Goal: Task Accomplishment & Management: Use online tool/utility

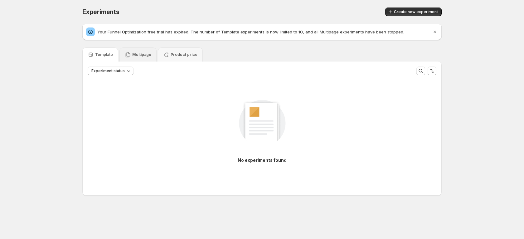
drag, startPoint x: 140, startPoint y: 58, endPoint x: 141, endPoint y: 55, distance: 4.1
click at [140, 58] on div "Multipage" at bounding box center [138, 54] width 37 height 14
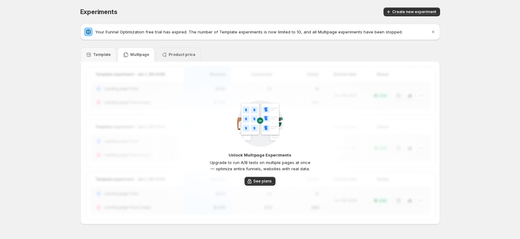
click at [175, 61] on div "Product price" at bounding box center [178, 54] width 45 height 14
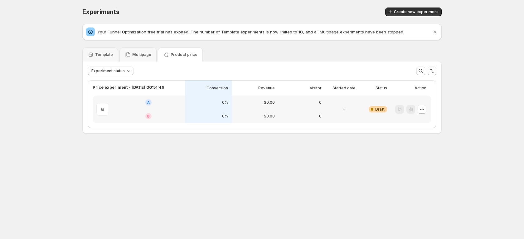
click at [135, 55] on p "Multipage" at bounding box center [141, 54] width 19 height 5
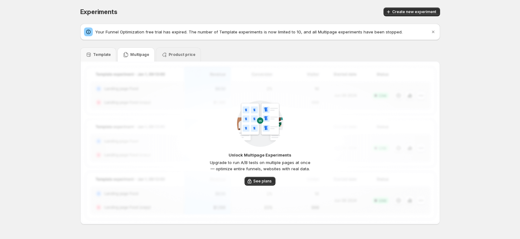
click at [165, 50] on div "Product price" at bounding box center [178, 54] width 45 height 14
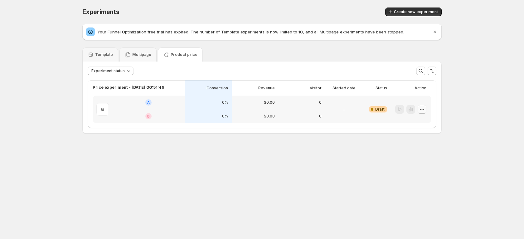
click at [425, 112] on icon "button" at bounding box center [422, 109] width 6 height 6
click at [422, 164] on span "Delete" at bounding box center [427, 164] width 38 height 6
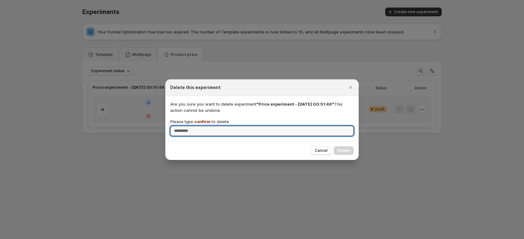
click at [198, 119] on span "confirm" at bounding box center [202, 121] width 16 height 5
click at [198, 126] on input "Please type confirm to delete" at bounding box center [262, 131] width 184 height 10
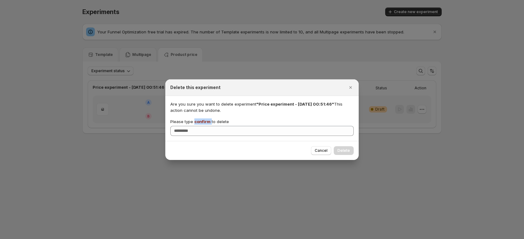
click at [198, 119] on span "confirm" at bounding box center [202, 121] width 16 height 5
click at [198, 126] on input "Please type confirm to delete" at bounding box center [262, 131] width 184 height 10
copy p "confirm"
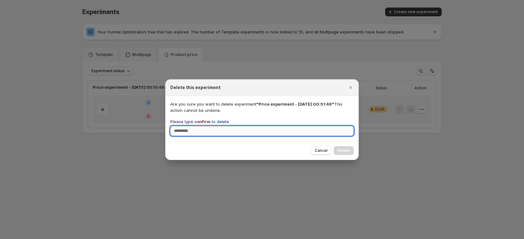
click at [198, 128] on input "Please type confirm to delete" at bounding box center [262, 131] width 184 height 10
paste input "*******"
type input "*******"
click at [345, 151] on span "Delete" at bounding box center [344, 150] width 12 height 5
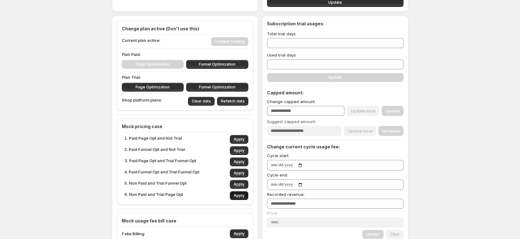
scroll to position [94, 0]
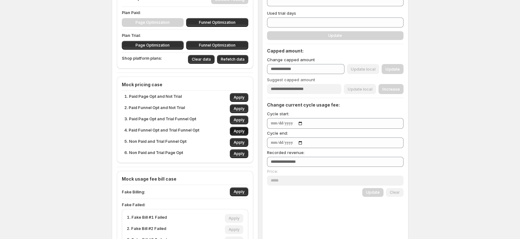
click at [241, 130] on span "Apply" at bounding box center [238, 131] width 11 height 5
type input "**"
type input "***"
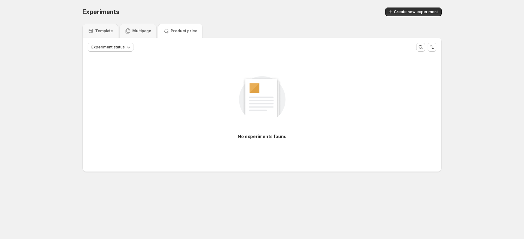
drag, startPoint x: 146, startPoint y: 39, endPoint x: 145, endPoint y: 35, distance: 4.2
click at [146, 39] on div "Experiment status More views More views Create new view" at bounding box center [262, 45] width 359 height 14
click at [145, 35] on div "Multipage" at bounding box center [138, 31] width 37 height 14
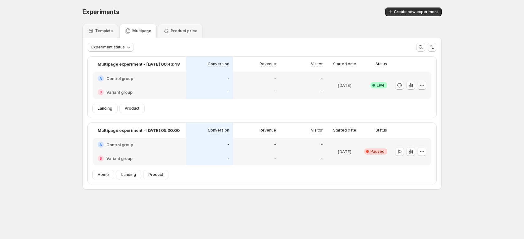
click at [421, 84] on icon "button" at bounding box center [422, 85] width 6 height 6
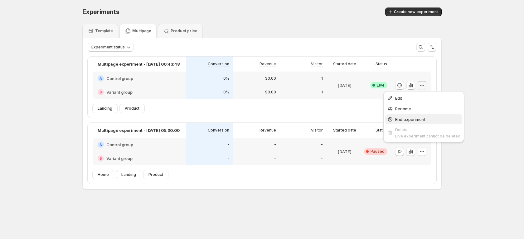
click at [409, 117] on span "End experiment" at bounding box center [410, 119] width 30 height 5
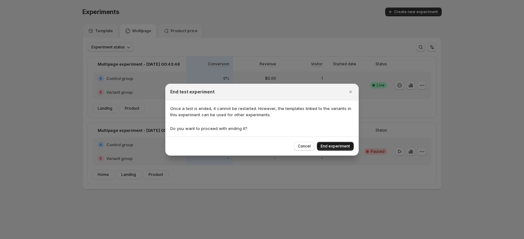
click at [329, 142] on button "End experiment" at bounding box center [335, 146] width 37 height 9
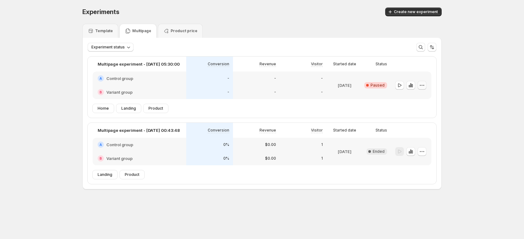
click at [426, 83] on button "button" at bounding box center [422, 85] width 9 height 9
click at [421, 130] on span "Delete" at bounding box center [417, 129] width 12 height 5
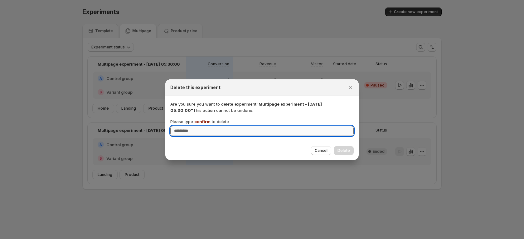
click at [246, 129] on input "Please type confirm to delete" at bounding box center [262, 131] width 184 height 10
type input "*******"
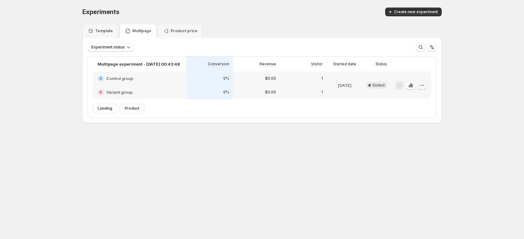
click at [422, 82] on icon "button" at bounding box center [422, 85] width 6 height 6
click at [412, 125] on button "Delete" at bounding box center [422, 130] width 42 height 10
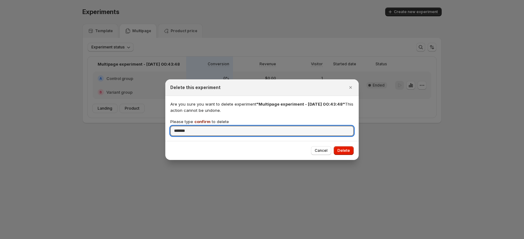
type input "*******"
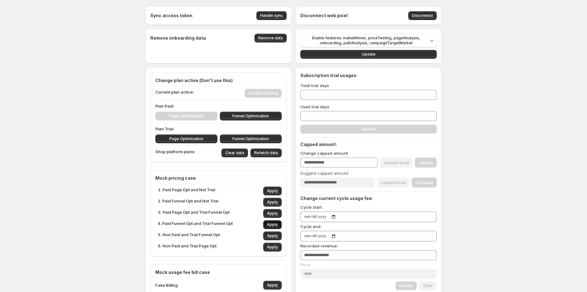
click at [277, 223] on span "Apply" at bounding box center [272, 224] width 11 height 5
type input "**"
type input "***"
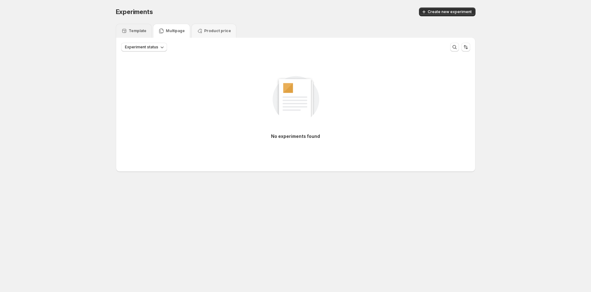
click at [139, 33] on p "Template" at bounding box center [138, 30] width 18 height 5
click at [442, 11] on span "Create new experiment" at bounding box center [450, 11] width 44 height 5
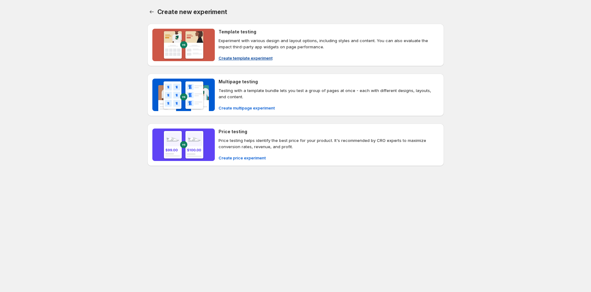
click at [231, 48] on p "Experiment with various design and layout options, including styles and content…" at bounding box center [328, 43] width 220 height 12
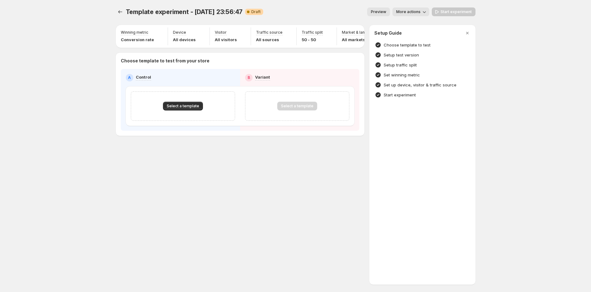
click at [174, 11] on span "Template experiment - [DATE] 23:56:47" at bounding box center [184, 11] width 117 height 7
click at [163, 64] on p "Choose template to test from your store" at bounding box center [240, 61] width 238 height 6
click at [185, 107] on span "Select a template" at bounding box center [183, 106] width 32 height 5
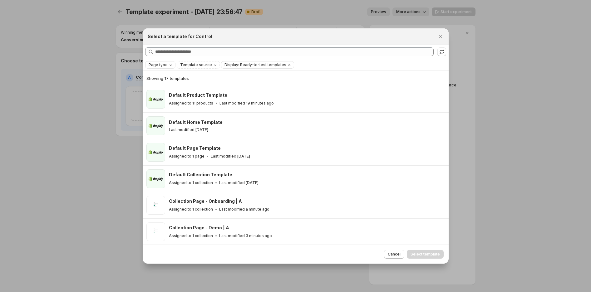
click at [166, 66] on div "Page type" at bounding box center [161, 65] width 26 height 6
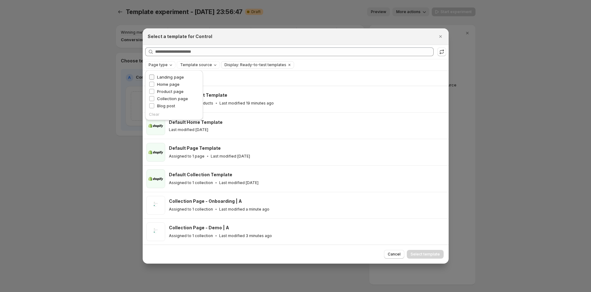
click at [172, 77] on span "Landing page" at bounding box center [170, 77] width 27 height 5
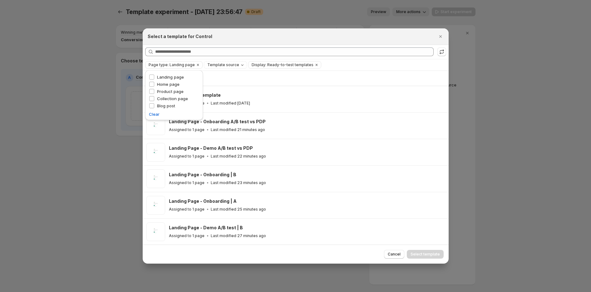
click at [239, 41] on div "Select a template for Control" at bounding box center [296, 36] width 306 height 17
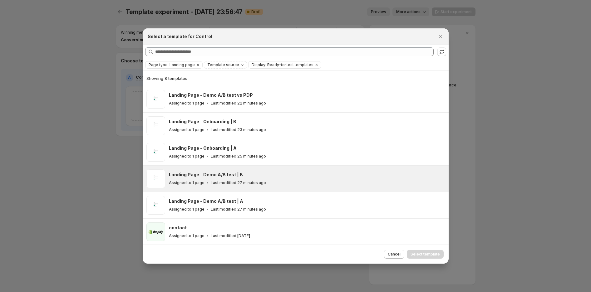
scroll to position [54, 0]
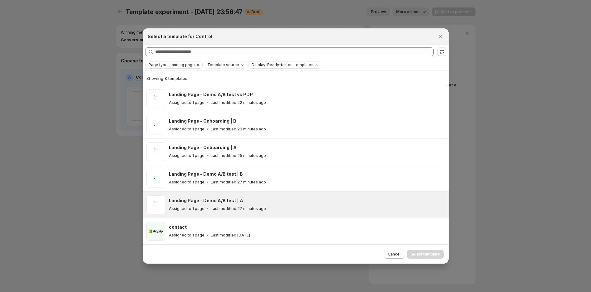
click at [290, 214] on div "Landing Page - Demo A/B test | A Assigned to 1 page Last modified 27 minutes ago" at bounding box center [307, 204] width 276 height 19
click at [294, 207] on div "Assigned to 1 page Last modified 28 minutes ago" at bounding box center [306, 209] width 274 height 6
click at [414, 251] on button "Select template" at bounding box center [425, 254] width 37 height 9
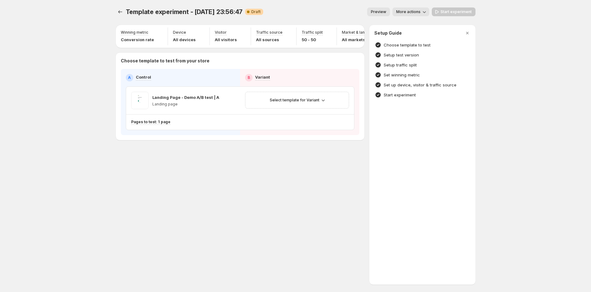
scroll to position [27, 0]
click at [298, 103] on span "Select template for Variant" at bounding box center [295, 100] width 50 height 5
click at [298, 118] on span "Select an existing template" at bounding box center [292, 116] width 53 height 5
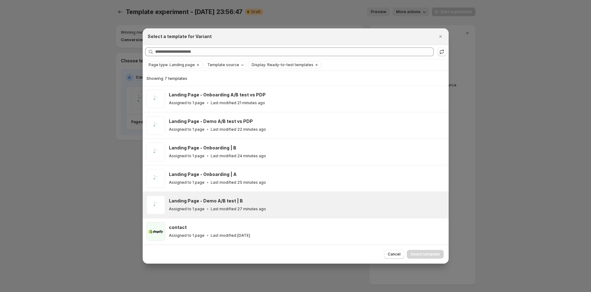
click at [276, 202] on div "Landing Page - Demo A/B test | B" at bounding box center [306, 201] width 274 height 6
click at [438, 256] on span "Select template" at bounding box center [424, 254] width 29 height 5
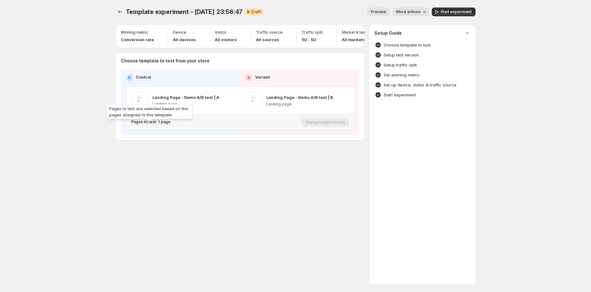
click at [161, 125] on p "Pages to test: 1 page" at bounding box center [150, 122] width 39 height 5
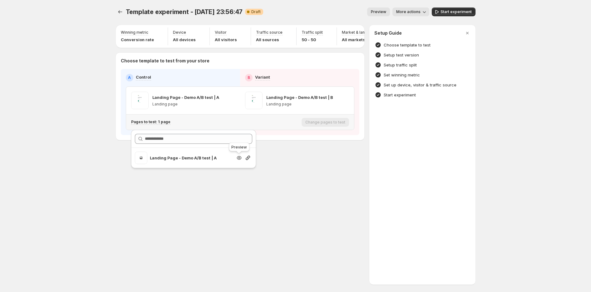
click at [241, 159] on icon "button" at bounding box center [239, 158] width 5 height 4
click at [422, 11] on button "More actions" at bounding box center [410, 11] width 37 height 9
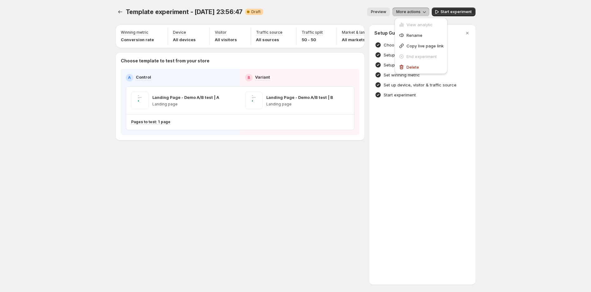
click at [503, 40] on div "Template experiment - Aug 28, 23:56:47. This page is ready Template experiment …" at bounding box center [295, 146] width 591 height 292
click at [448, 9] on button "Start experiment" at bounding box center [454, 11] width 44 height 9
click at [455, 10] on span "Pause experiment" at bounding box center [455, 11] width 34 height 5
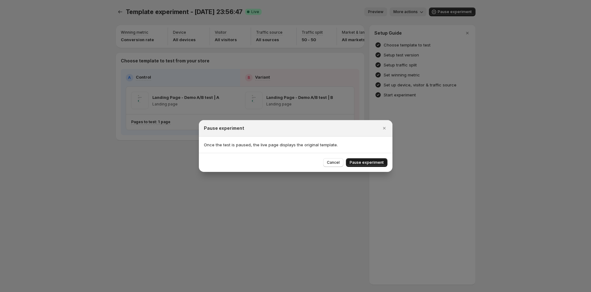
click at [355, 161] on span "Pause experiment" at bounding box center [367, 162] width 34 height 5
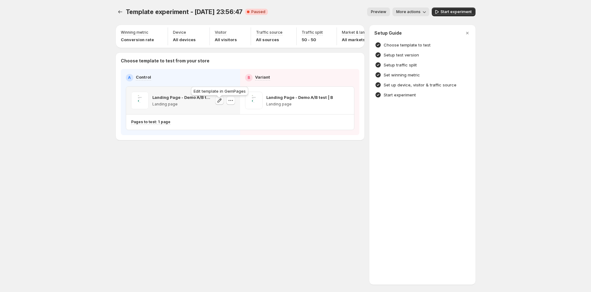
click at [218, 102] on icon "button" at bounding box center [219, 100] width 4 height 4
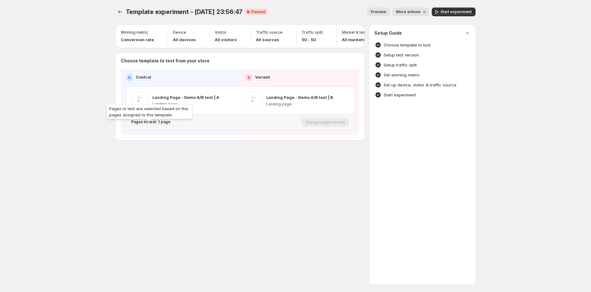
click at [156, 125] on p "Pages to test: 1 page" at bounding box center [150, 122] width 39 height 5
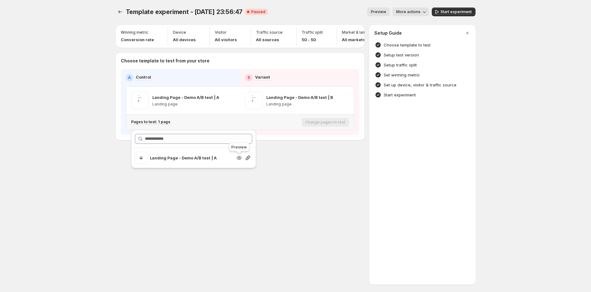
click at [238, 157] on icon "button" at bounding box center [239, 158] width 5 height 4
